Goal: Find specific page/section: Find specific page/section

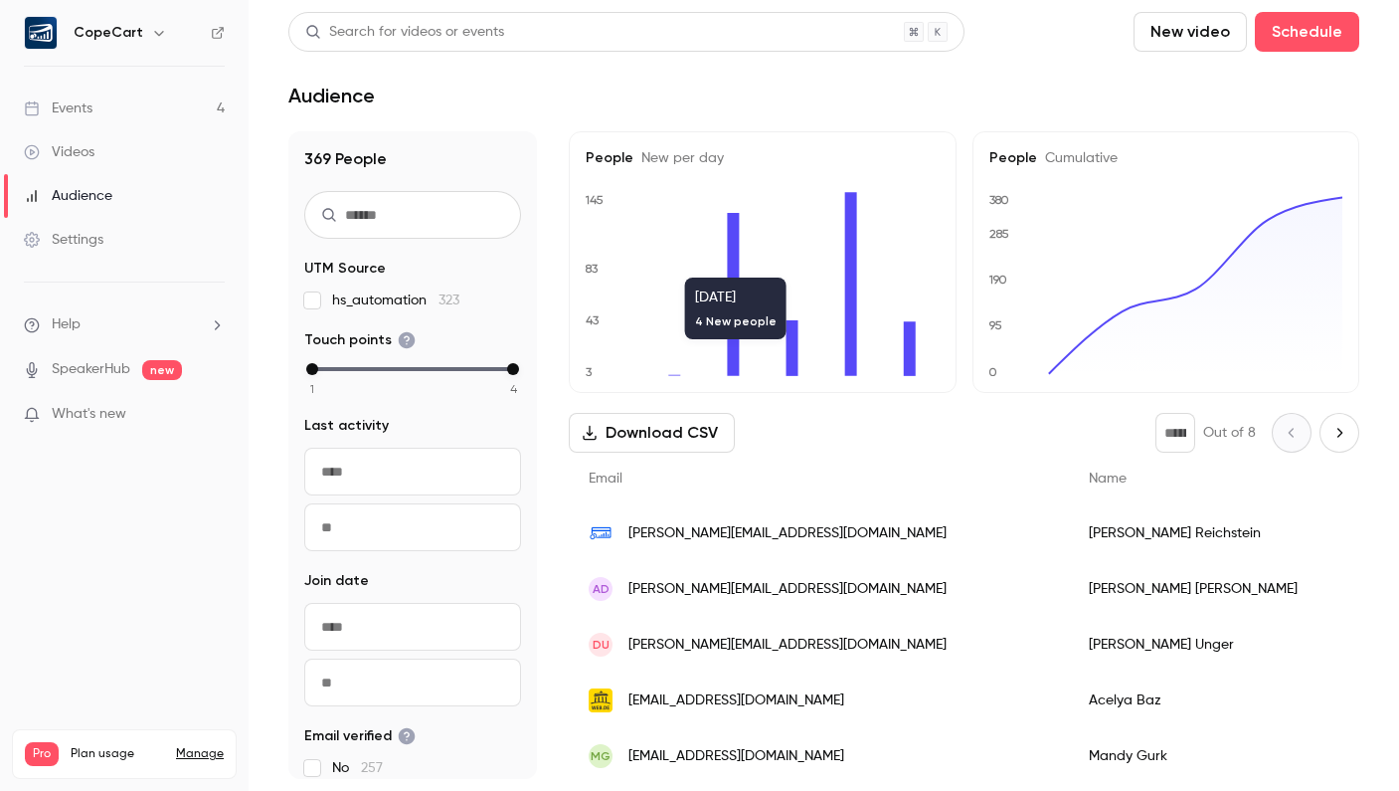
click at [101, 107] on link "Events 4" at bounding box center [124, 109] width 249 height 44
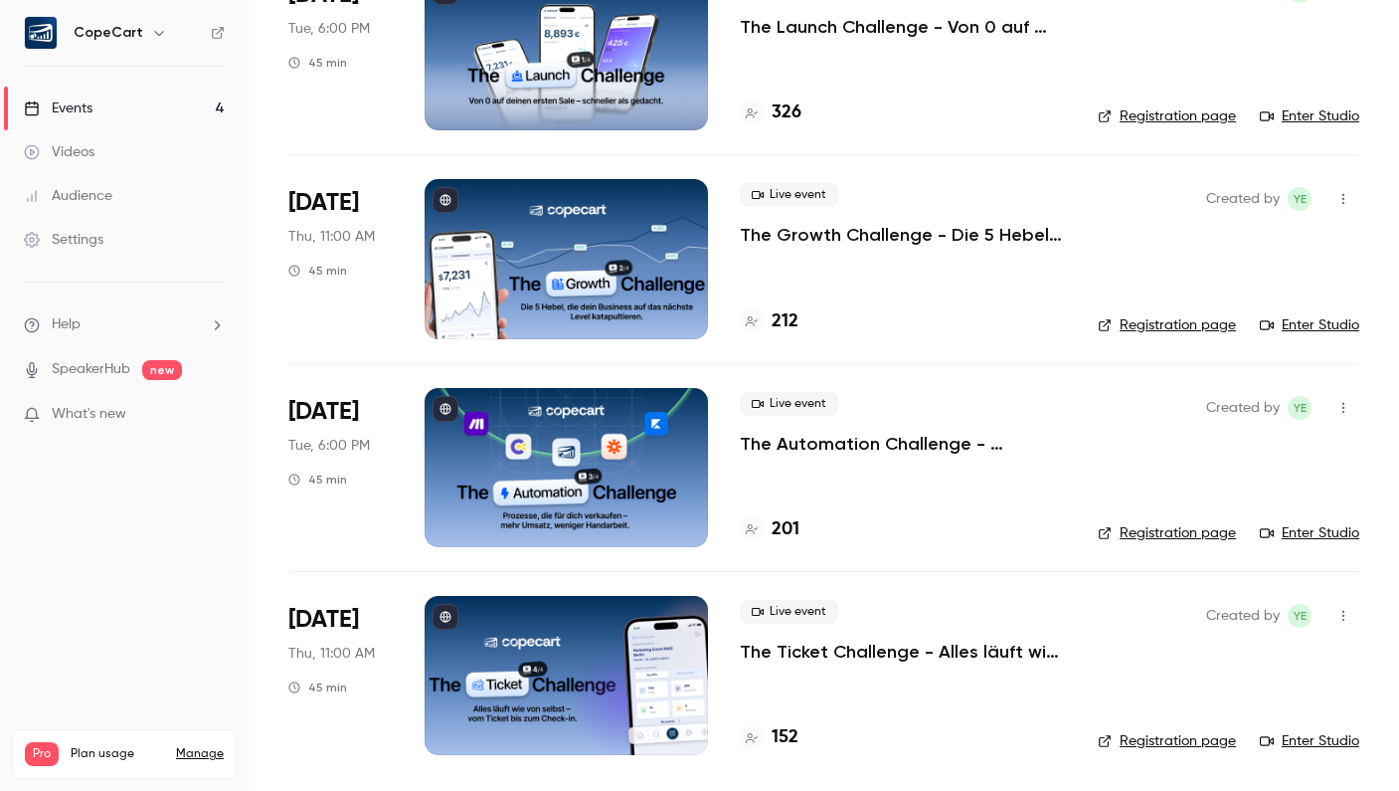
scroll to position [200, 0]
